Goal: Information Seeking & Learning: Learn about a topic

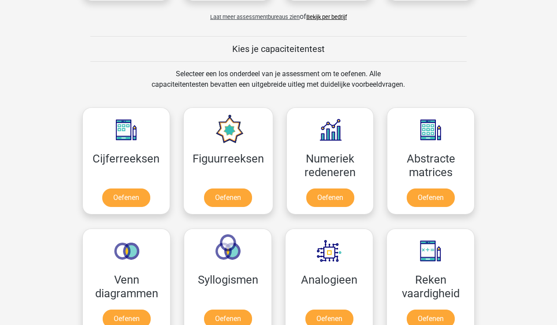
scroll to position [308, 0]
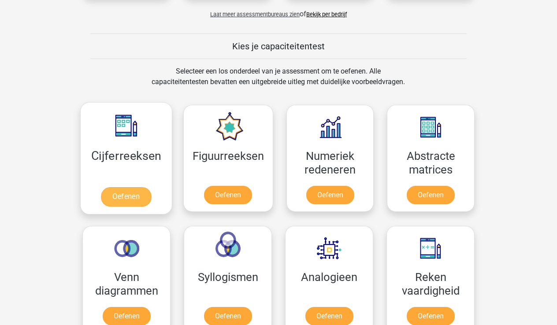
click at [135, 199] on link "Oefenen" at bounding box center [126, 196] width 50 height 19
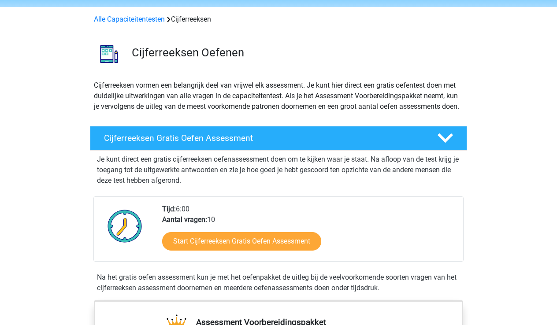
scroll to position [45, 0]
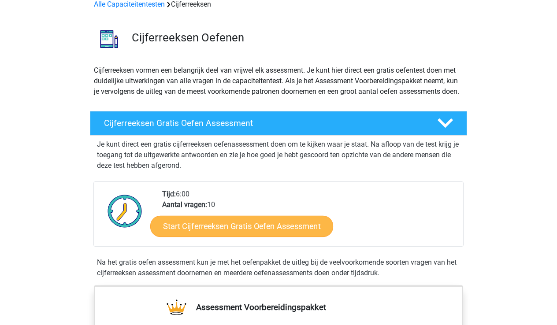
click at [215, 236] on link "Start Cijferreeksen Gratis Oefen Assessment" at bounding box center [241, 225] width 183 height 21
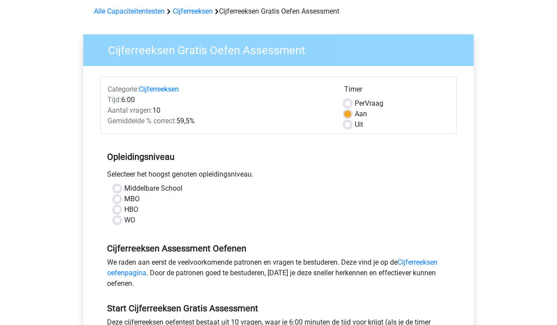
scroll to position [38, 0]
click at [124, 199] on label "MBO" at bounding box center [131, 198] width 15 height 11
click at [117, 199] on input "MBO" at bounding box center [117, 197] width 7 height 9
radio input "true"
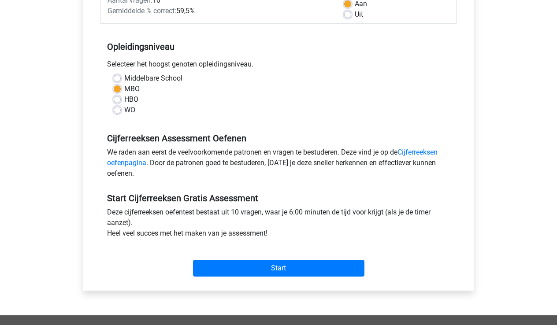
scroll to position [149, 0]
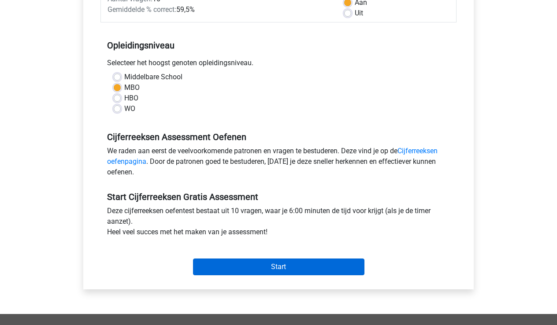
click at [260, 266] on input "Start" at bounding box center [278, 266] width 171 height 17
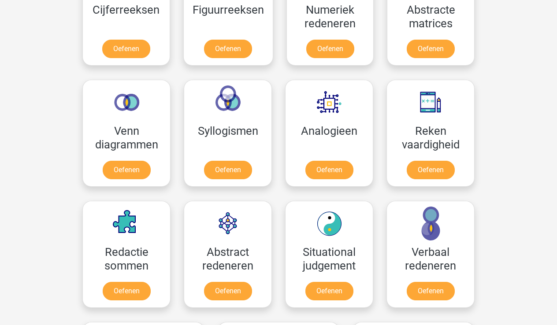
scroll to position [455, 0]
